Goal: Find specific page/section: Find specific page/section

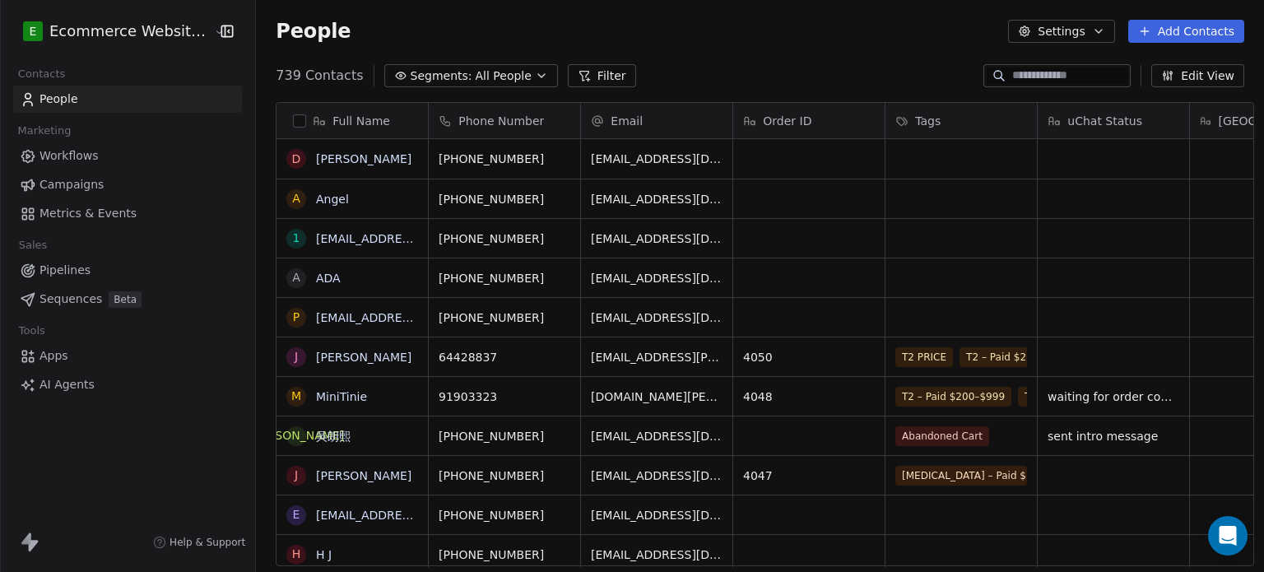
scroll to position [491, 1005]
click at [487, 73] on span "All People" at bounding box center [504, 75] width 56 height 17
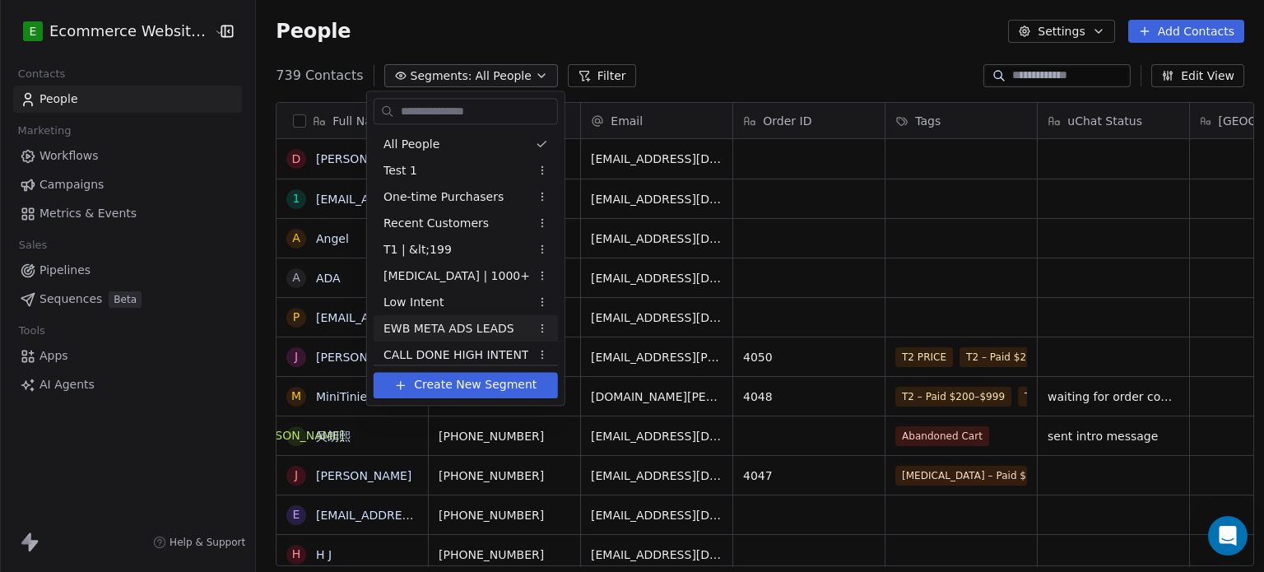
click at [471, 328] on span "EWB META ADS LEADS" at bounding box center [449, 328] width 131 height 17
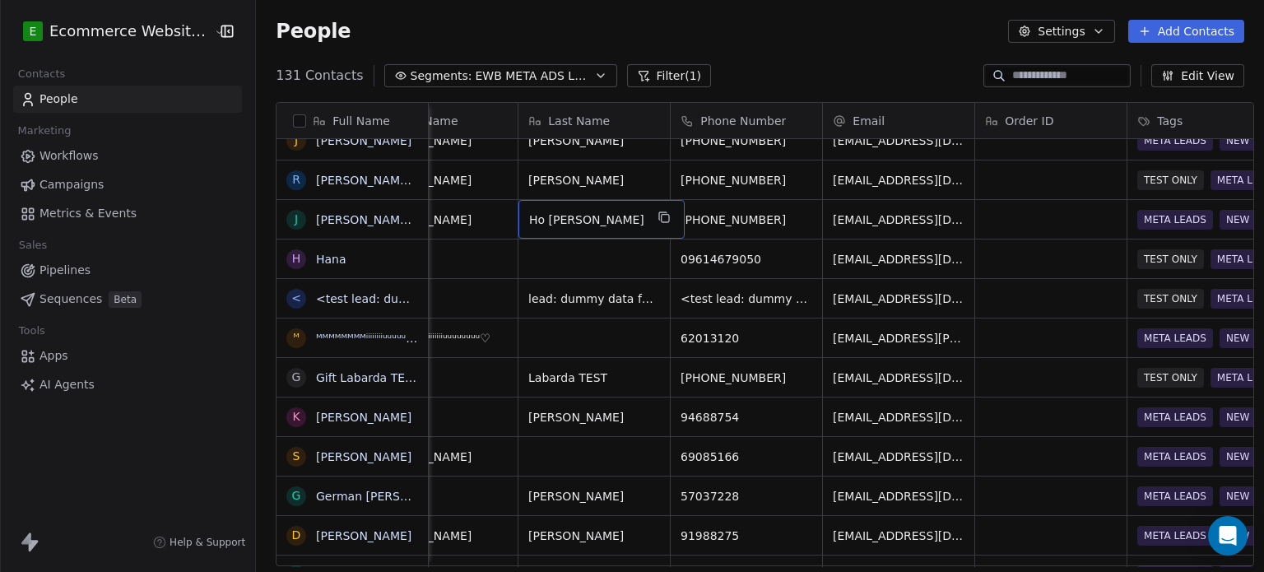
scroll to position [0, 74]
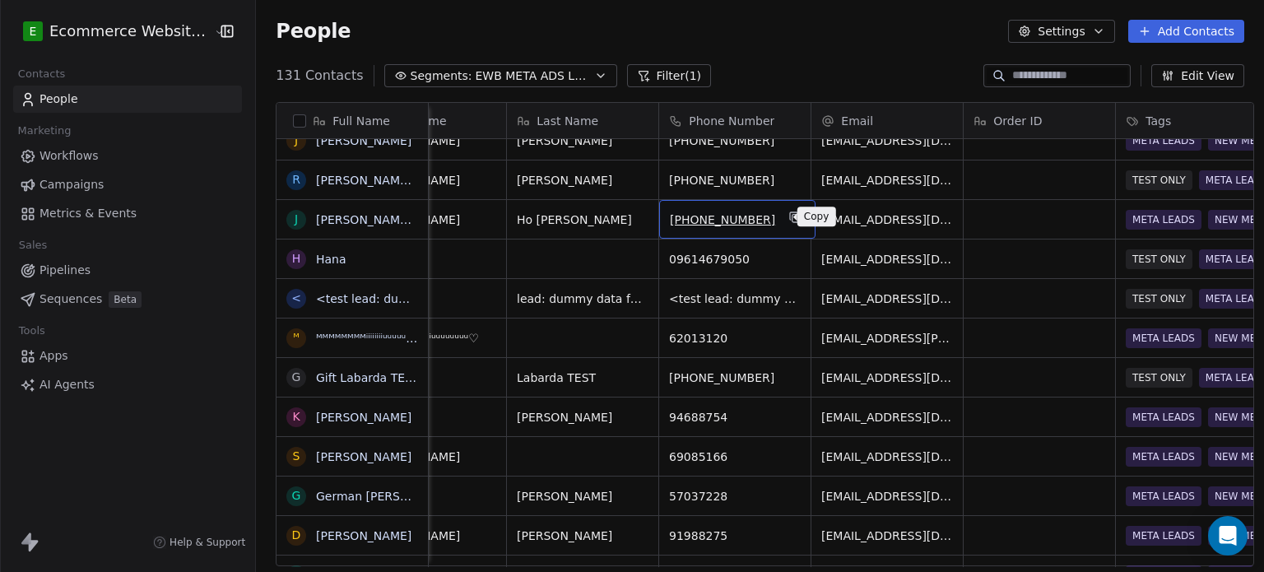
click at [793, 216] on icon "grid" at bounding box center [796, 218] width 7 height 7
click at [1020, 73] on input at bounding box center [1069, 75] width 115 height 16
paste input "**********"
type input "**********"
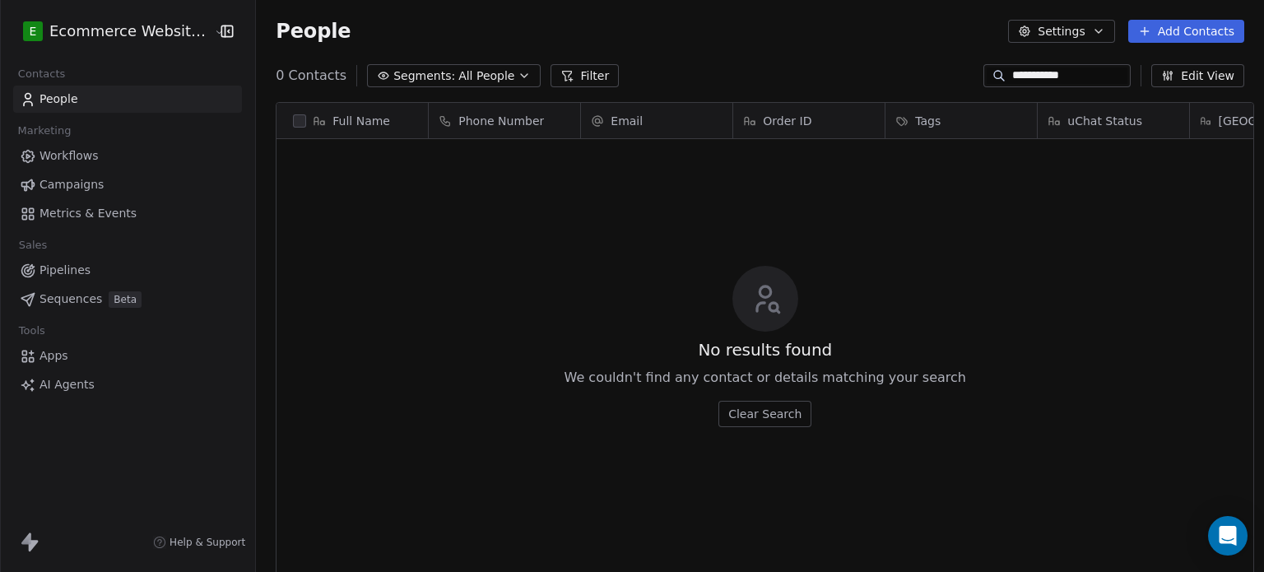
scroll to position [491, 1005]
drag, startPoint x: 1077, startPoint y: 80, endPoint x: 982, endPoint y: 78, distance: 94.7
click at [984, 78] on div "**********" at bounding box center [1057, 75] width 147 height 23
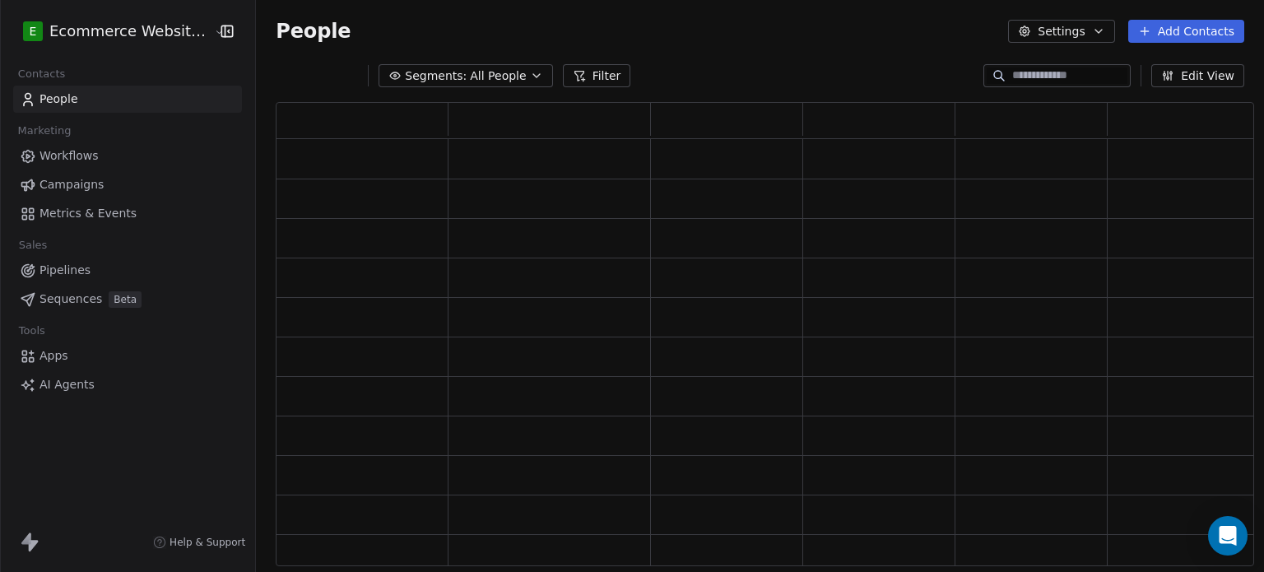
scroll to position [451, 966]
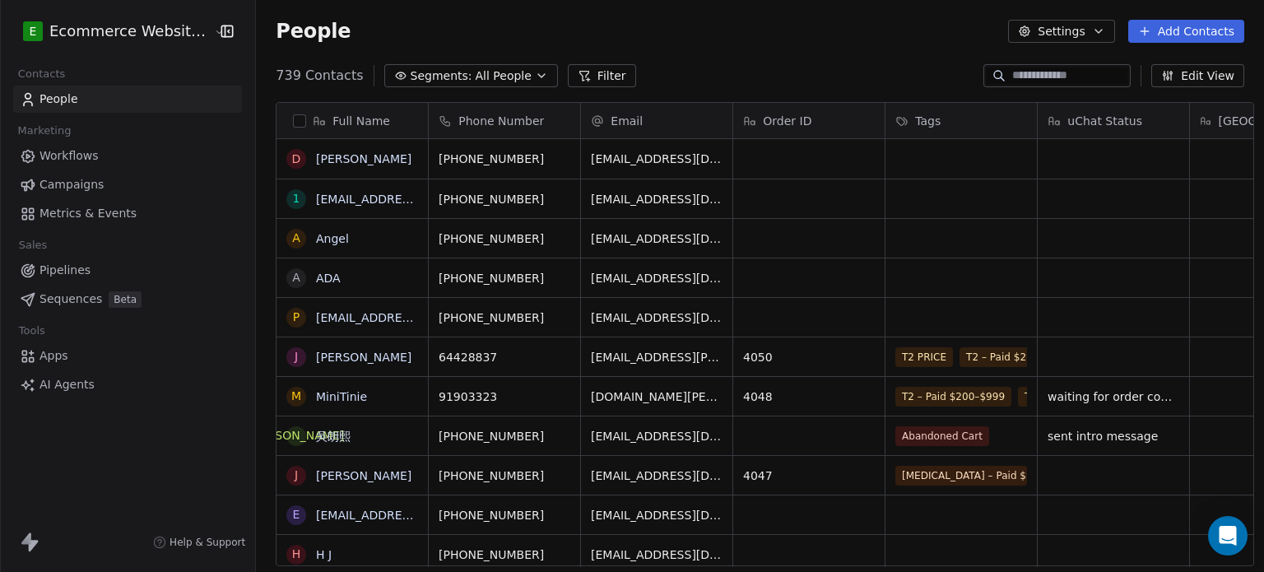
click at [807, 30] on div "People Settings Add Contacts" at bounding box center [760, 31] width 969 height 23
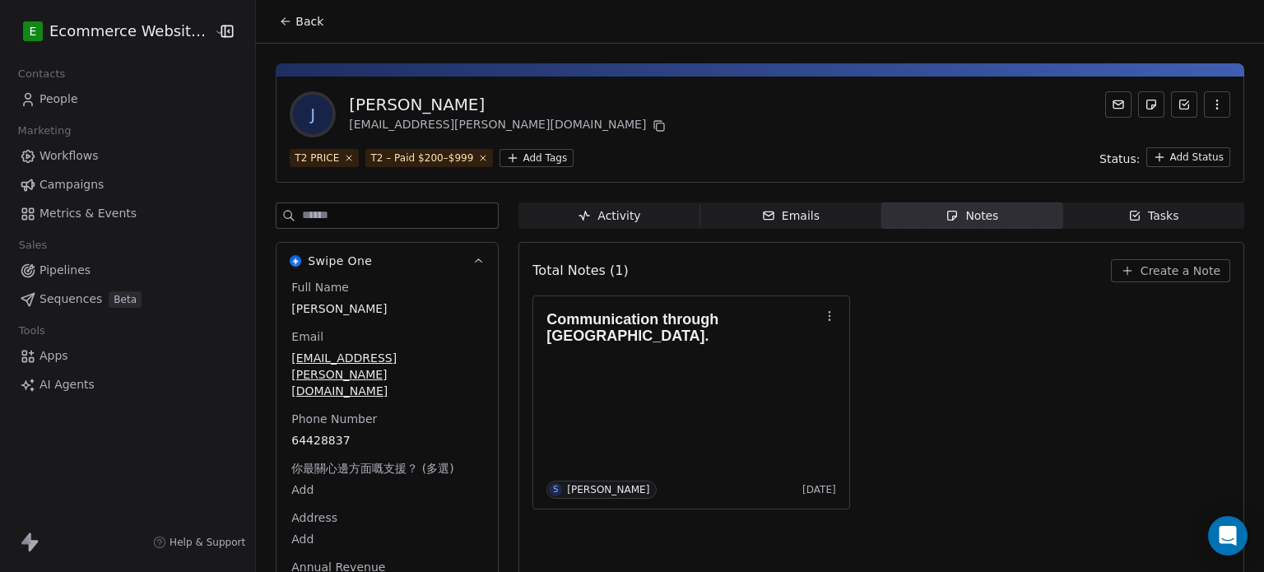
click at [296, 29] on span "Back" at bounding box center [310, 21] width 28 height 16
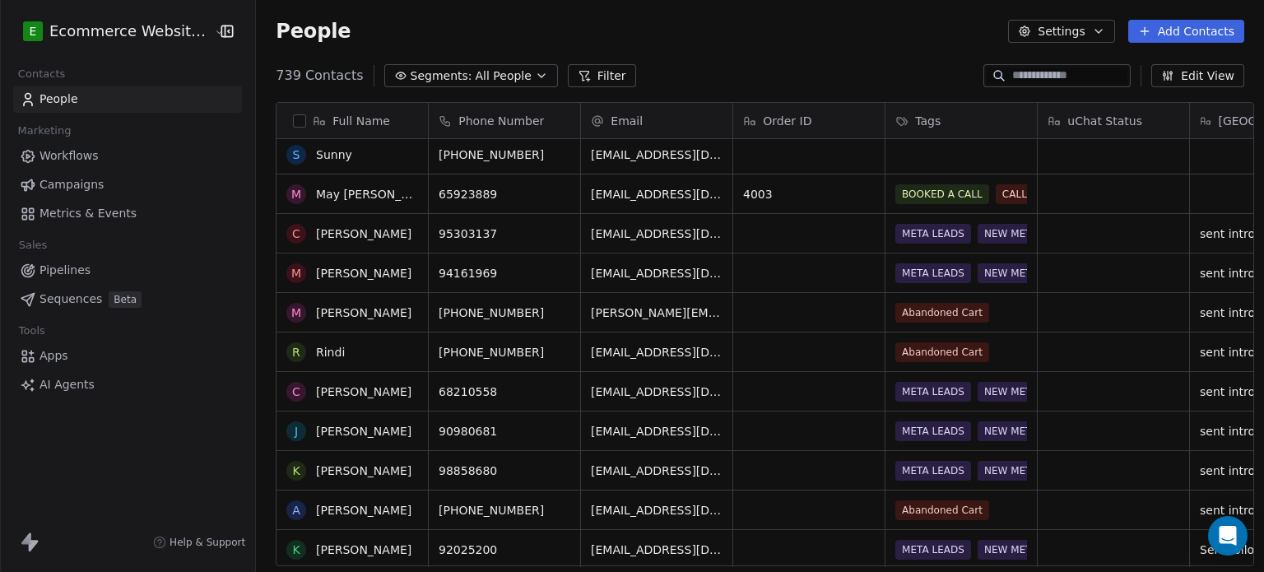
scroll to position [1546, 0]
click at [487, 73] on span "All People" at bounding box center [504, 75] width 56 height 17
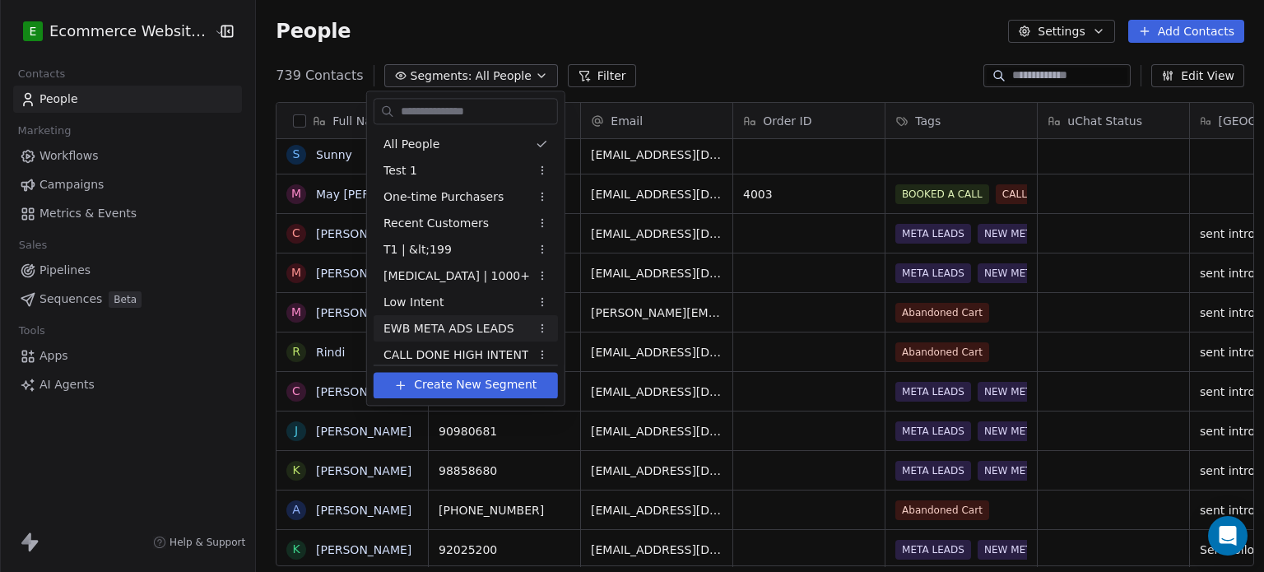
click at [482, 317] on div "EWB META ADS LEADS" at bounding box center [466, 328] width 184 height 26
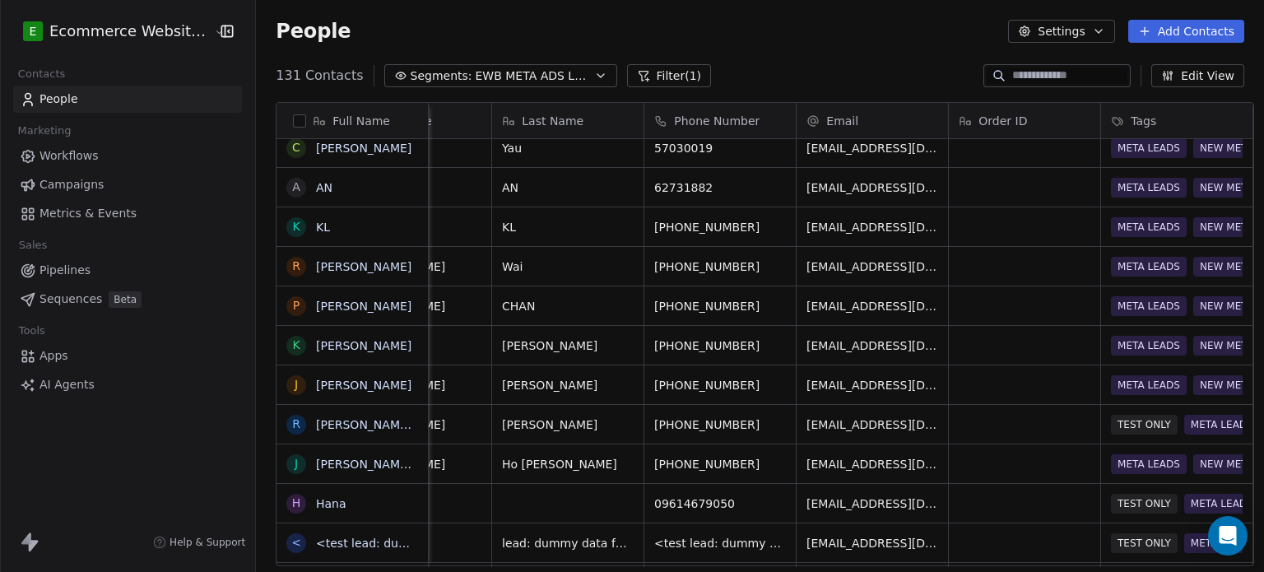
scroll to position [0, 56]
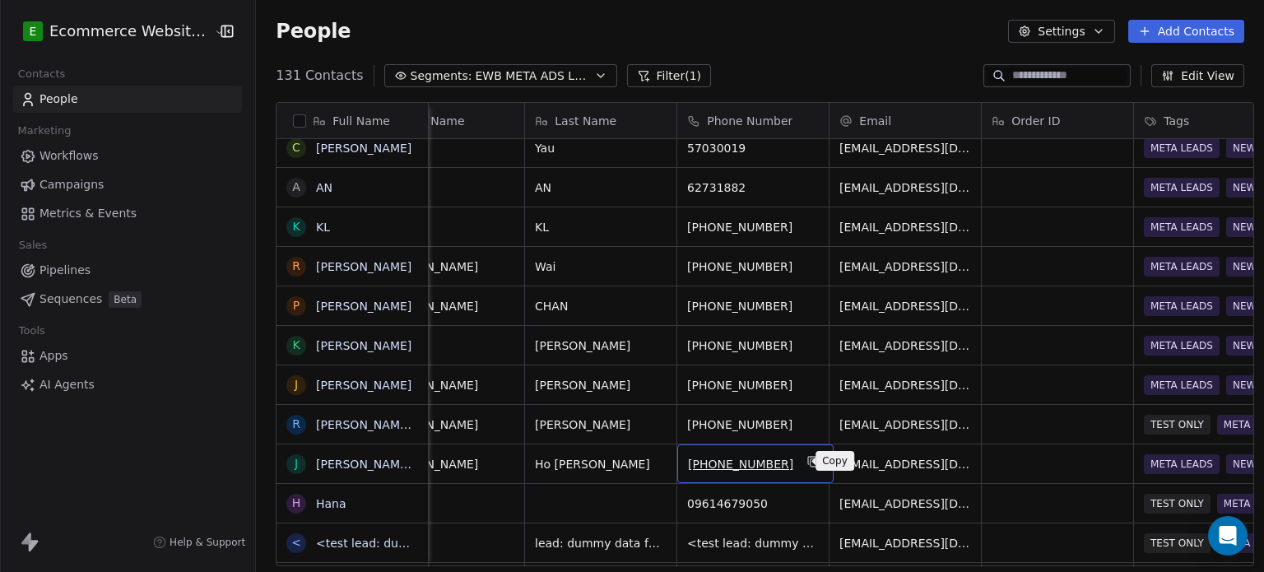
click at [807, 455] on icon "grid" at bounding box center [813, 461] width 13 height 13
